Goal: Task Accomplishment & Management: Manage account settings

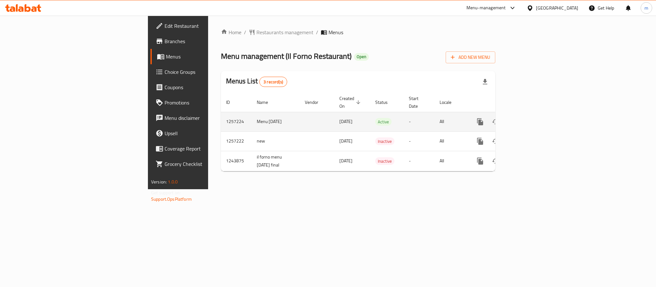
click at [529, 119] on icon "enhanced table" at bounding box center [526, 122] width 6 height 6
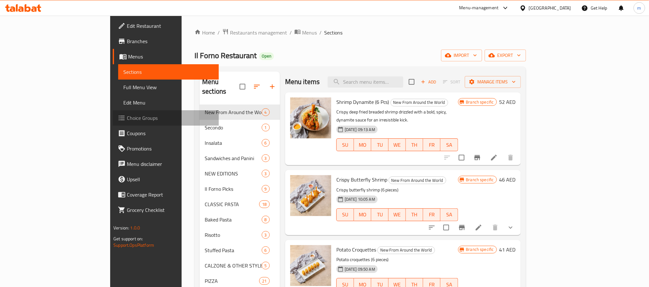
click at [127, 121] on span "Choice Groups" at bounding box center [170, 118] width 86 height 8
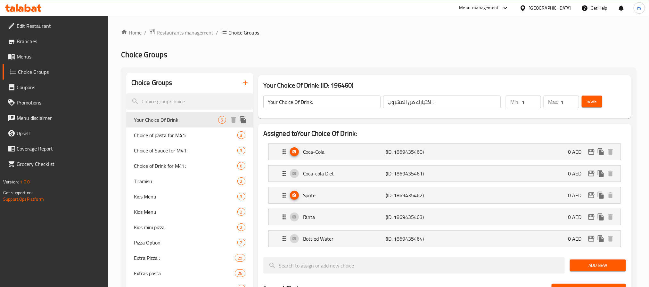
click at [169, 120] on span "Your Choice Of Drink:" at bounding box center [176, 120] width 84 height 8
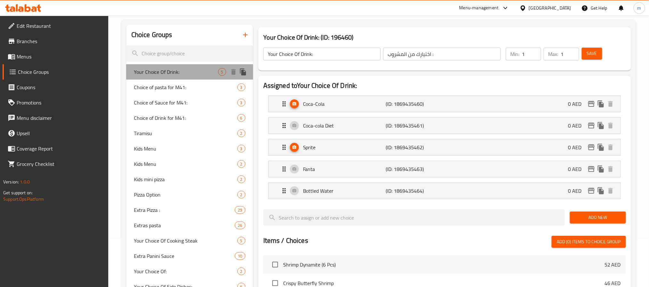
click at [165, 71] on span "Your Choice Of Drink:" at bounding box center [176, 72] width 84 height 8
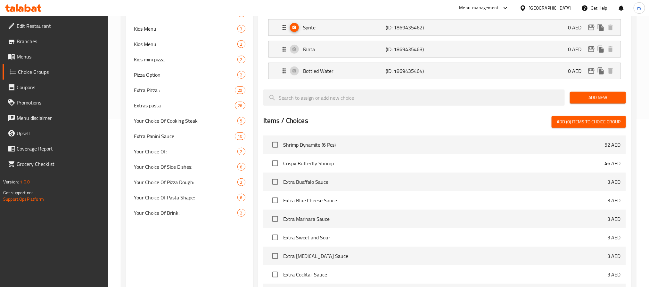
scroll to position [258, 0]
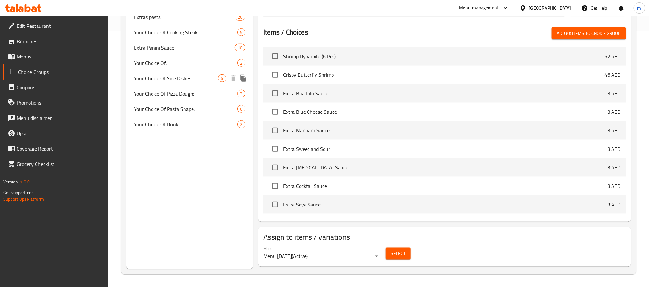
click at [162, 81] on span "Your Choice Of Side Dishes:" at bounding box center [176, 79] width 84 height 8
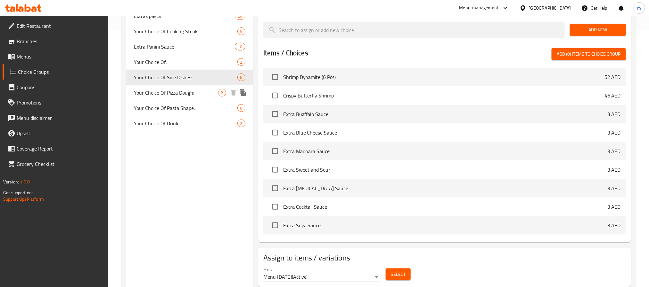
type input "Your Choice Of Side Dishes:"
type input "اختيارك من الاطباق الجانبية :"
type input "2"
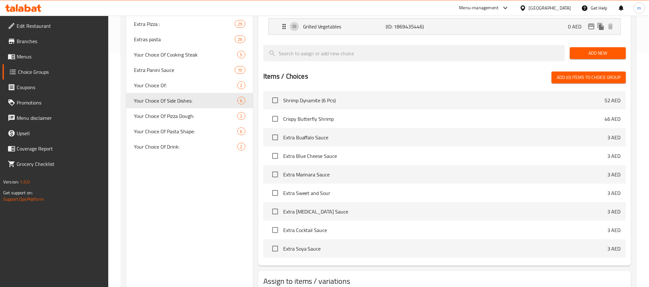
scroll to position [240, 0]
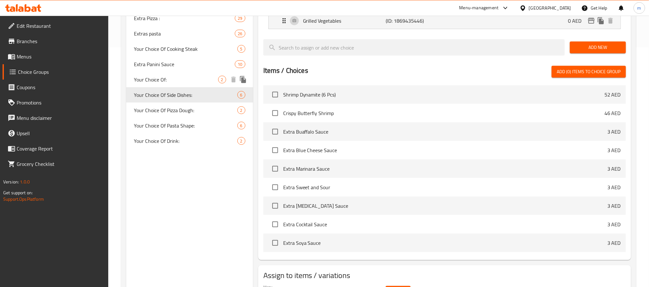
click at [157, 78] on span "Your Choice Of:" at bounding box center [176, 80] width 84 height 8
type input "Your Choice Of:"
type input "اختيارك من :"
type input "1"
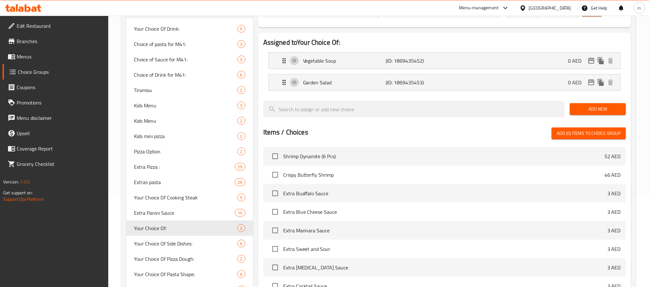
scroll to position [0, 0]
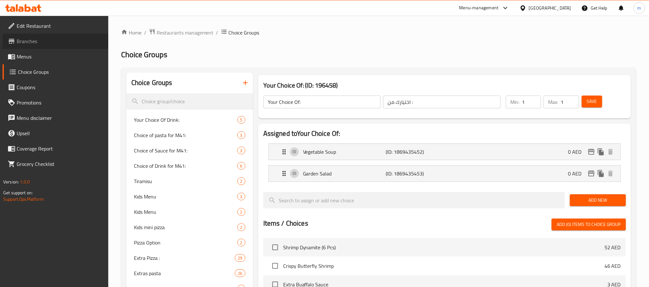
click at [36, 45] on span "Branches" at bounding box center [60, 41] width 86 height 8
